Goal: Transaction & Acquisition: Purchase product/service

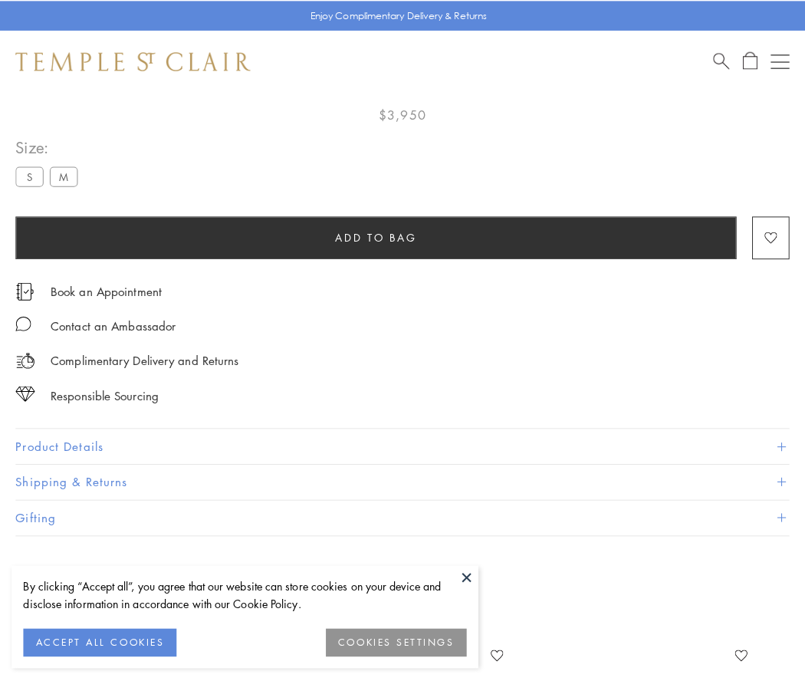
scroll to position [87, 0]
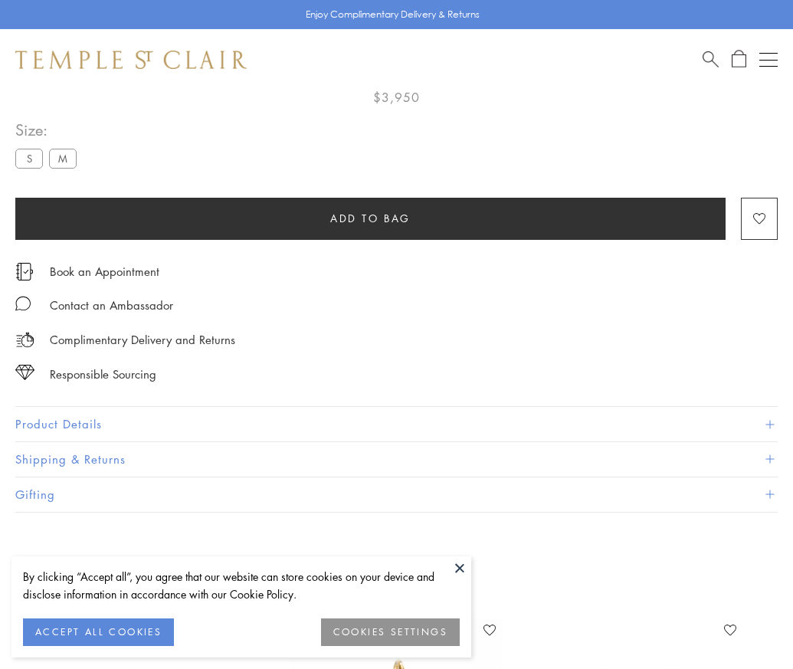
click at [370, 218] on span "Add to bag" at bounding box center [370, 218] width 80 height 17
